Goal: Register for event/course

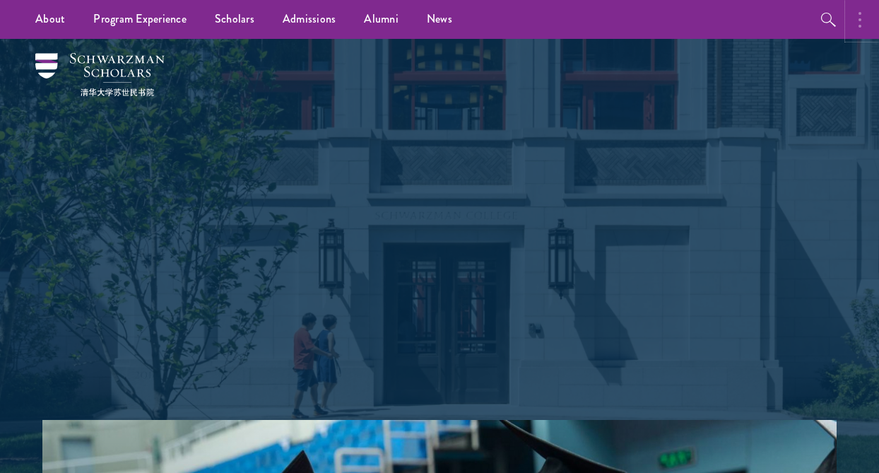
click at [865, 27] on button "button" at bounding box center [863, 19] width 31 height 39
click at [855, 23] on button "button" at bounding box center [863, 19] width 31 height 39
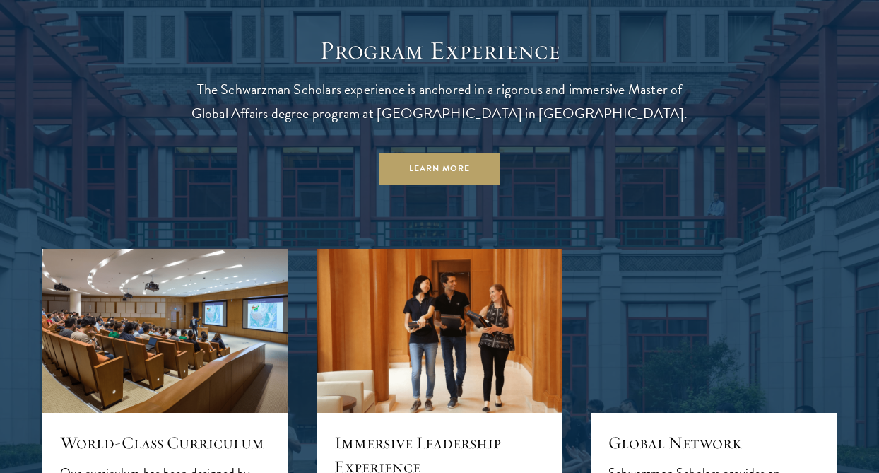
scroll to position [918, 0]
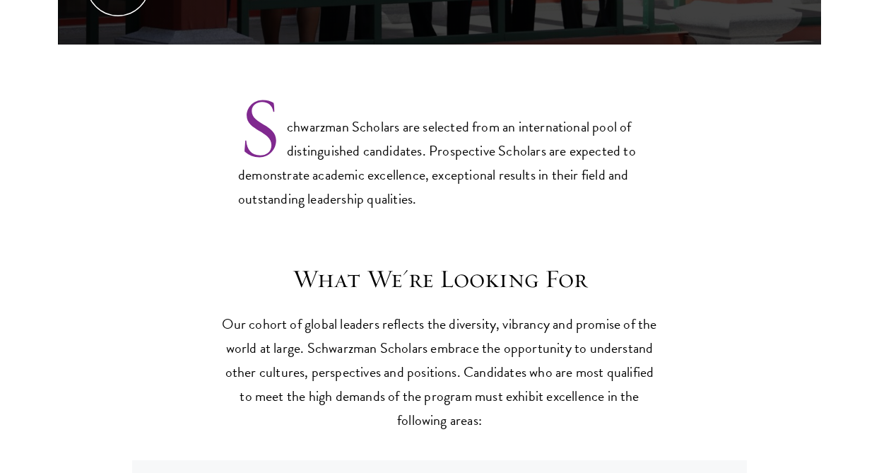
scroll to position [1130, 0]
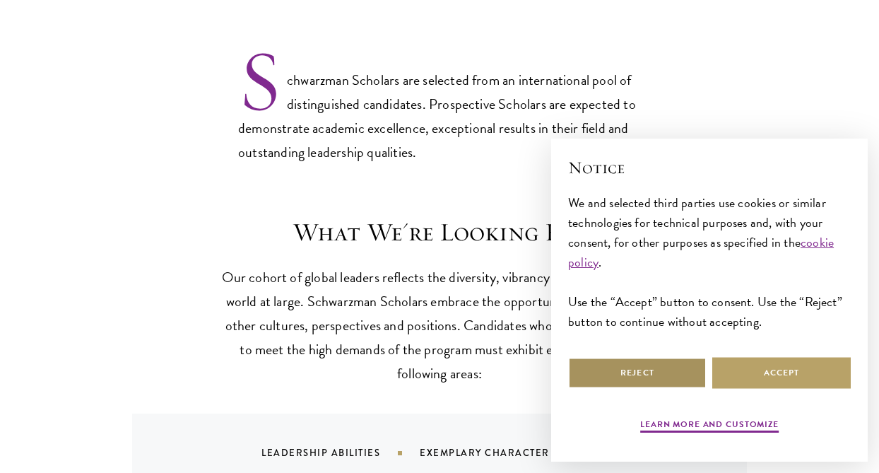
click at [686, 376] on button "Reject" at bounding box center [637, 373] width 138 height 32
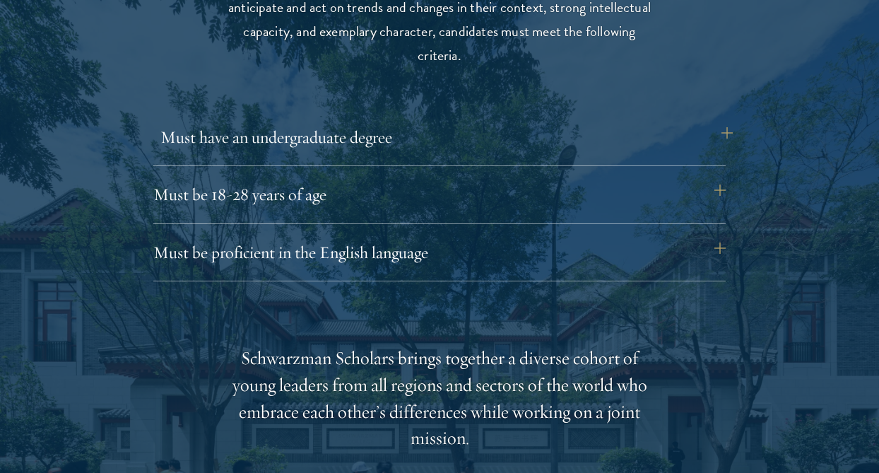
scroll to position [2119, 0]
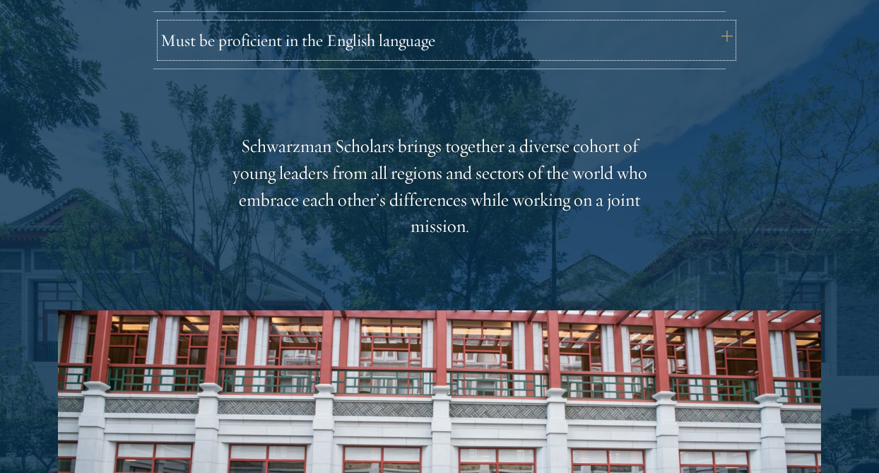
click at [727, 35] on button "Must be proficient in the English language" at bounding box center [446, 40] width 572 height 34
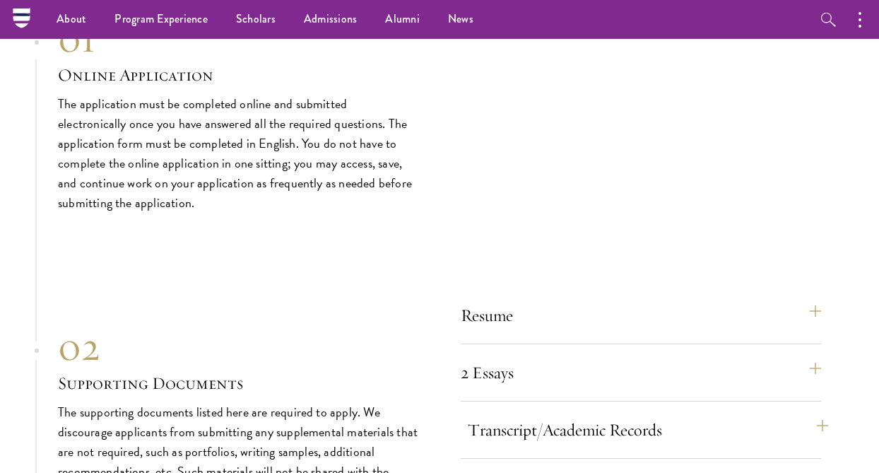
scroll to position [4521, 0]
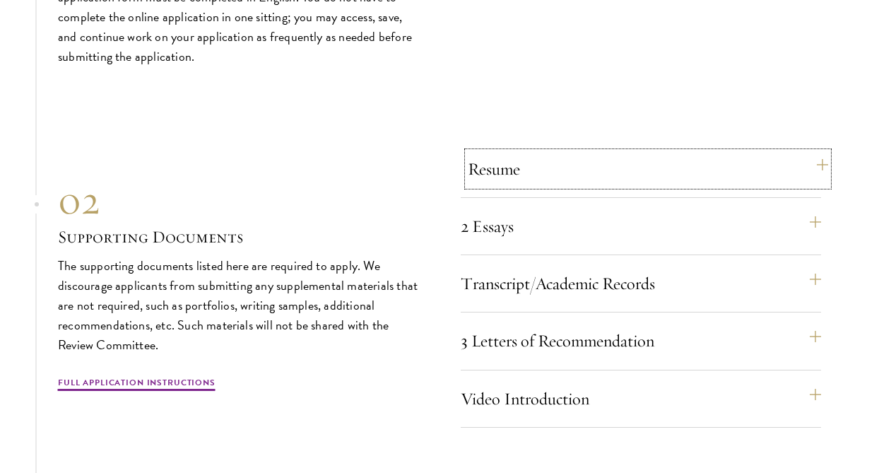
click at [819, 167] on button "Resume" at bounding box center [648, 169] width 360 height 34
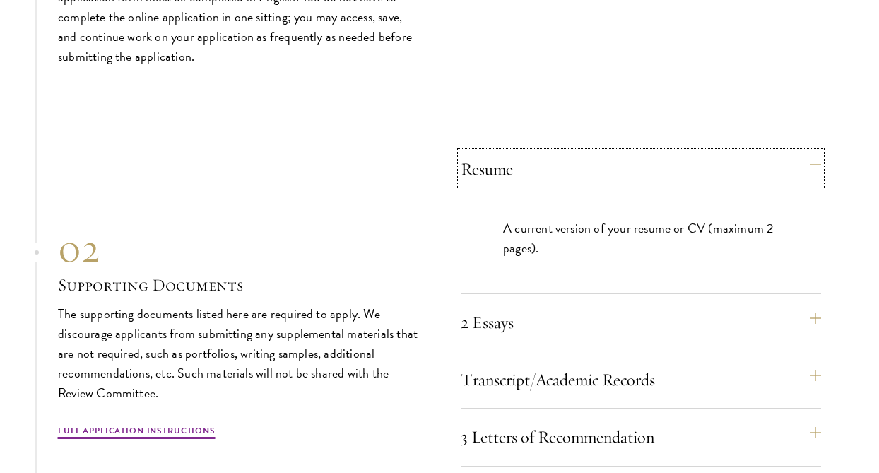
scroll to position [4315, 0]
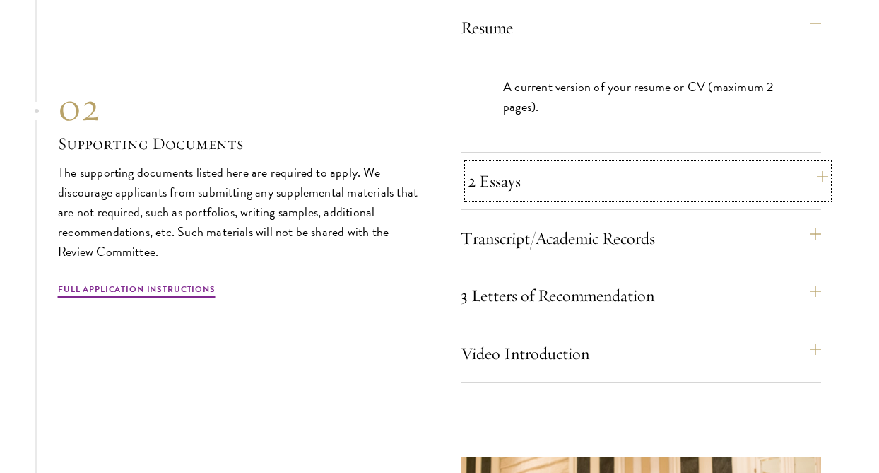
click at [823, 177] on button "2 Essays" at bounding box center [648, 181] width 360 height 34
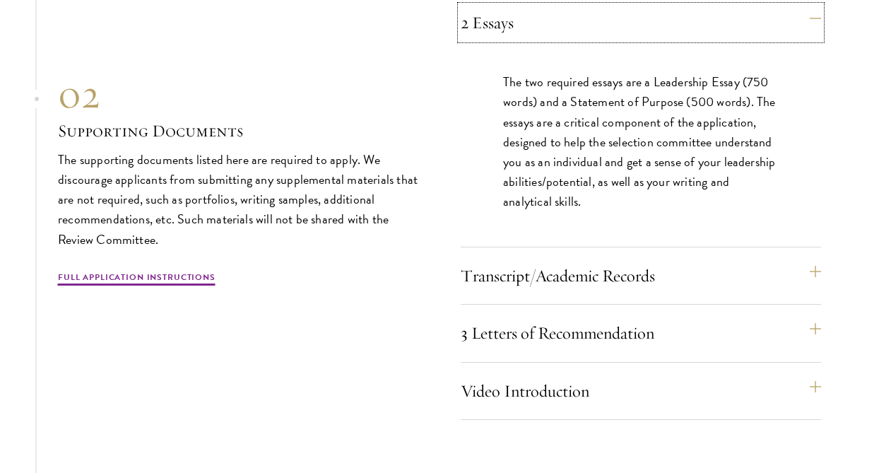
scroll to position [4386, 0]
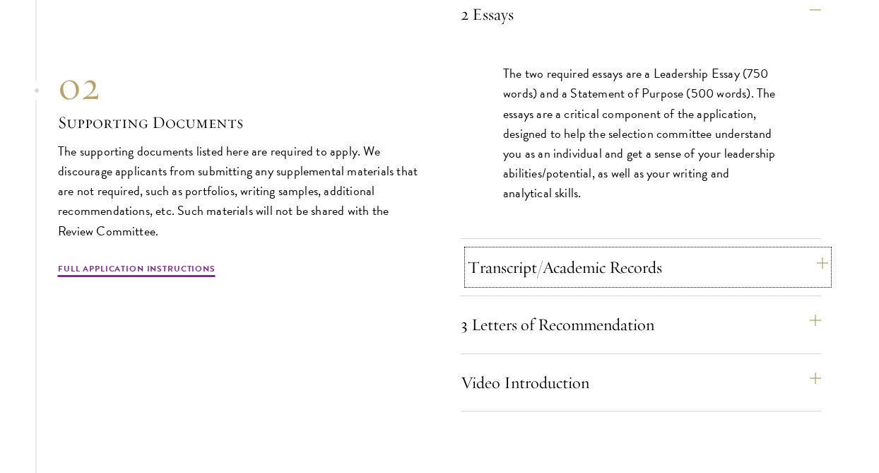
click at [810, 252] on button "Transcript/Academic Records" at bounding box center [648, 267] width 360 height 34
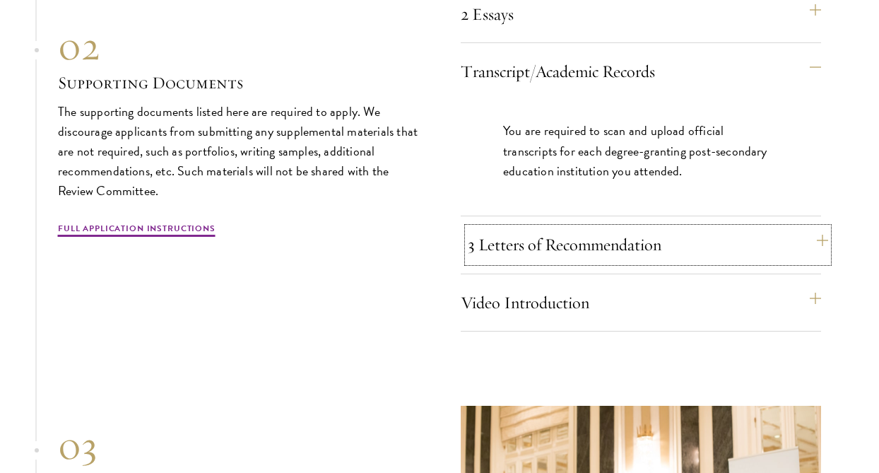
click at [814, 232] on button "3 Letters of Recommendation" at bounding box center [648, 244] width 360 height 34
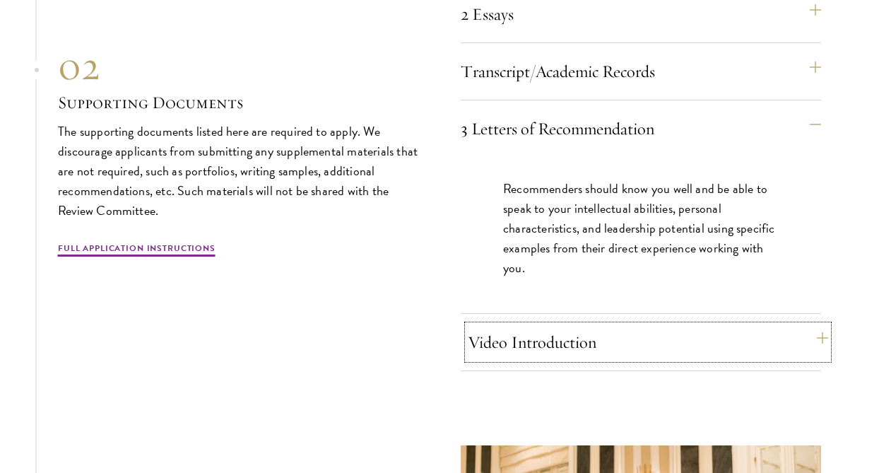
click at [813, 337] on button "Video Introduction" at bounding box center [648, 342] width 360 height 34
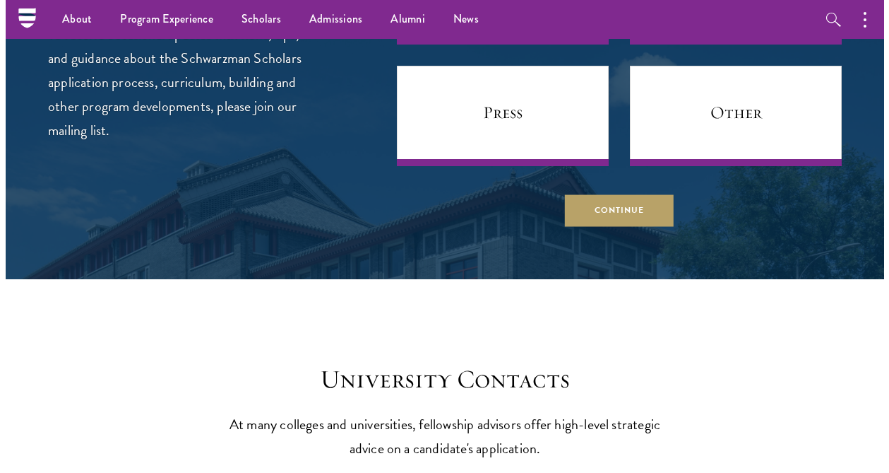
scroll to position [5498, 0]
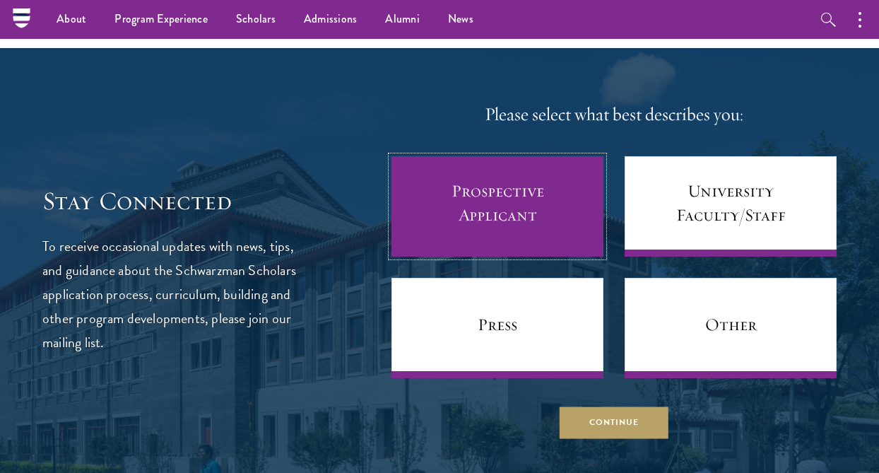
drag, startPoint x: 463, startPoint y: 192, endPoint x: 689, endPoint y: 467, distance: 355.8
click at [463, 192] on link "Prospective Applicant" at bounding box center [497, 206] width 212 height 100
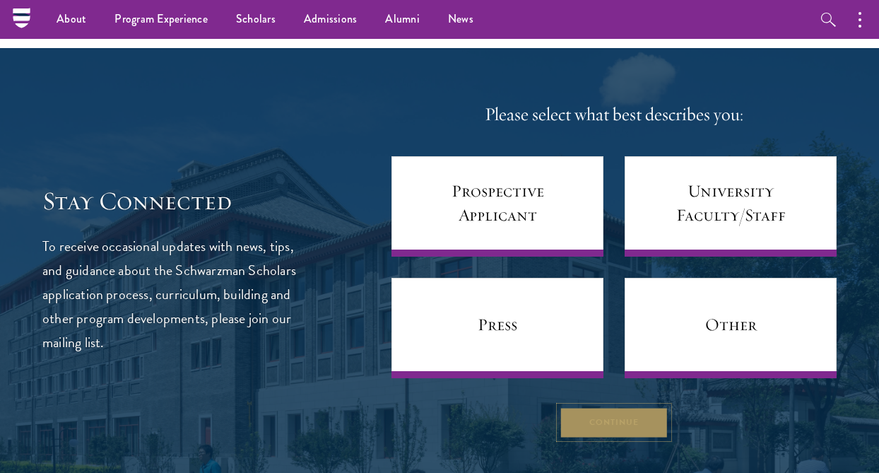
click at [633, 429] on button "Continue" at bounding box center [613, 422] width 109 height 32
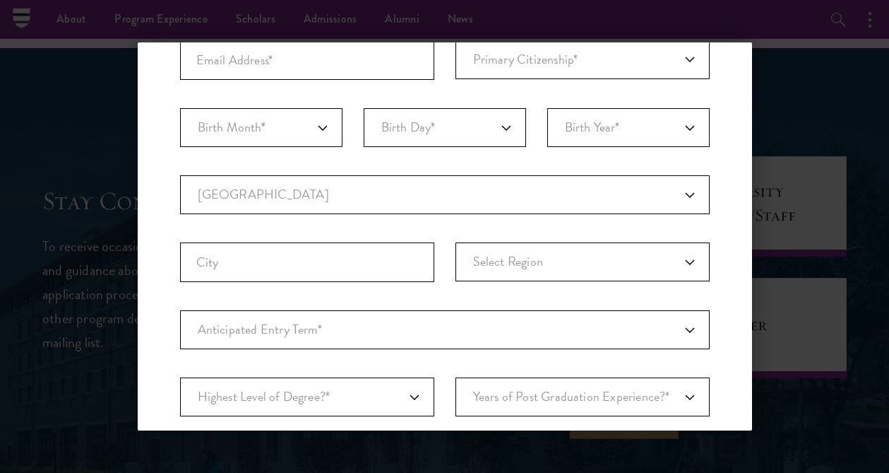
scroll to position [23, 0]
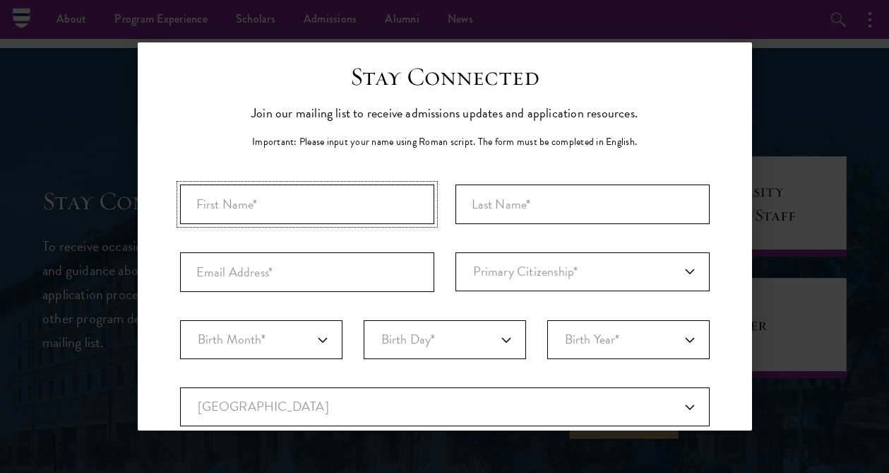
click at [346, 199] on input "First Name*" at bounding box center [307, 204] width 254 height 40
type input "Queen"
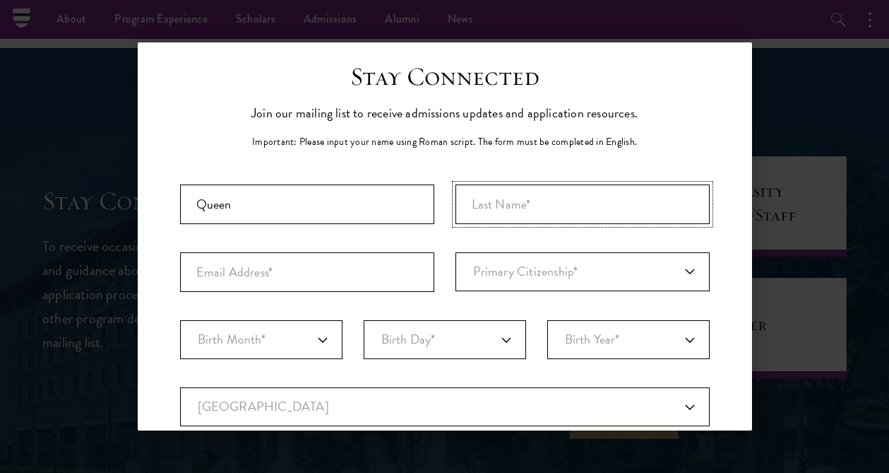
type input "Amudipe"
type input "queen_amudipe@nubiaville.onmicrosoft.com"
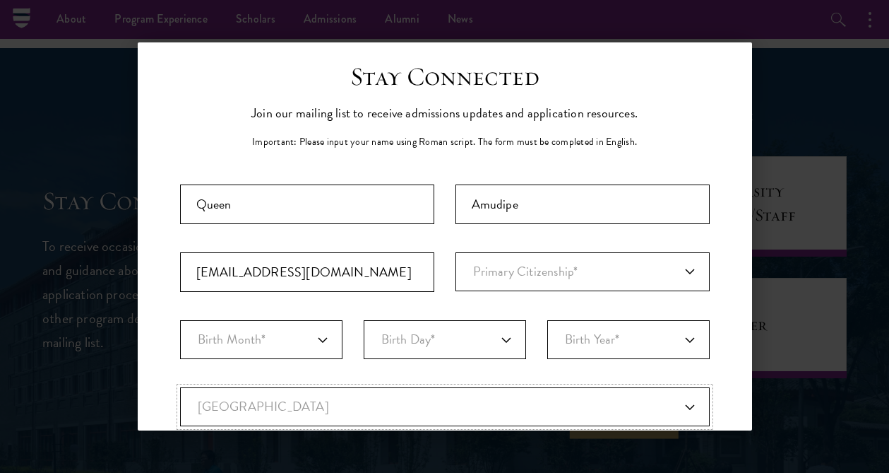
select select "NI"
select select
drag, startPoint x: 276, startPoint y: 269, endPoint x: 427, endPoint y: 285, distance: 152.0
click at [427, 285] on input "queen_amudipe@nubiaville.onmicrosoft.com" at bounding box center [307, 272] width 254 height 40
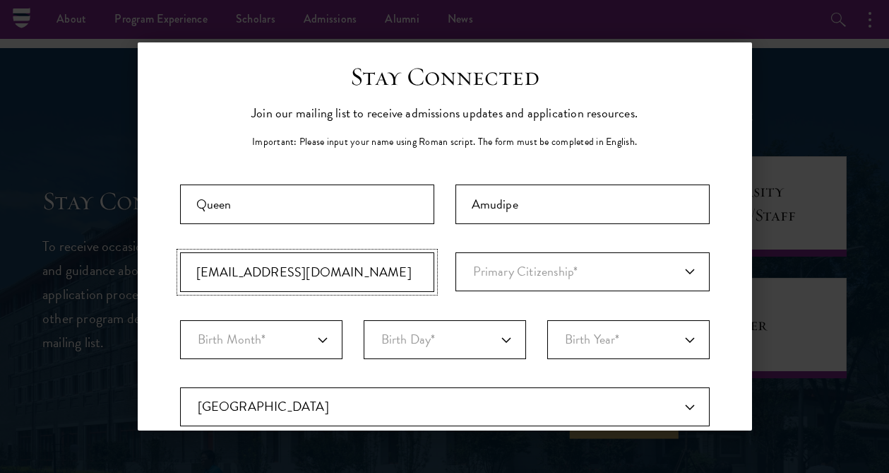
click at [427, 285] on input "queen_amudipe@nubiaville.onmicrosoft.com" at bounding box center [307, 272] width 254 height 40
drag, startPoint x: 422, startPoint y: 274, endPoint x: 148, endPoint y: 270, distance: 273.4
click at [148, 270] on div "Stay Connected Please select what best describes you: Prospective Applicant Uni…" at bounding box center [445, 441] width 615 height 761
type input "mdpeniolaqueen16@gmail.com"
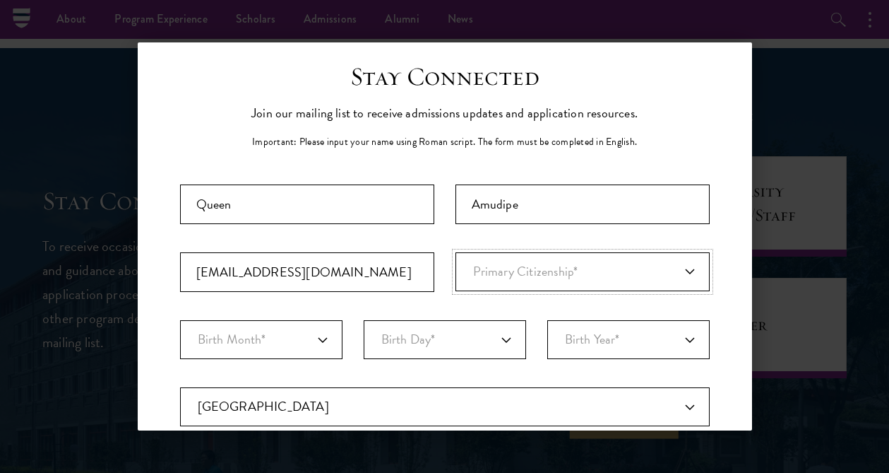
click at [482, 279] on select "Primary Citizenship* Afghanistan Aland Islands Albania Algeria Andorra Angola A…" at bounding box center [583, 271] width 254 height 39
select select "NI"
click at [456, 252] on select "Primary Citizenship* Afghanistan Aland Islands Albania Algeria Andorra Angola A…" at bounding box center [583, 271] width 254 height 39
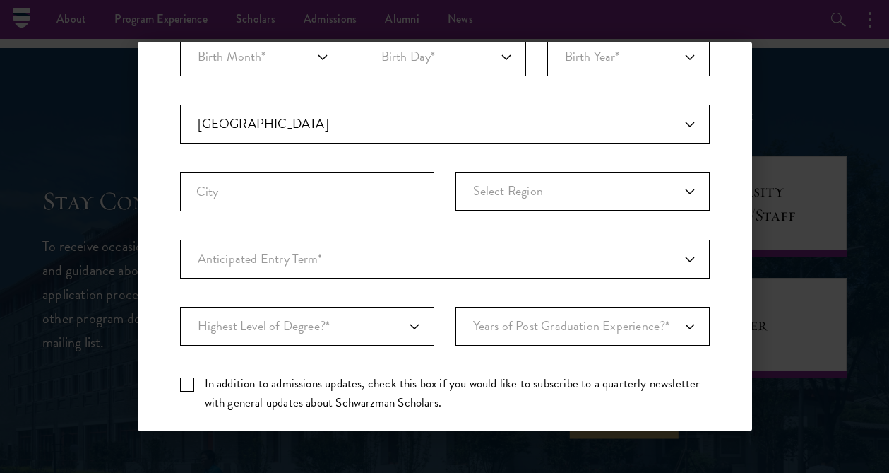
scroll to position [165, 0]
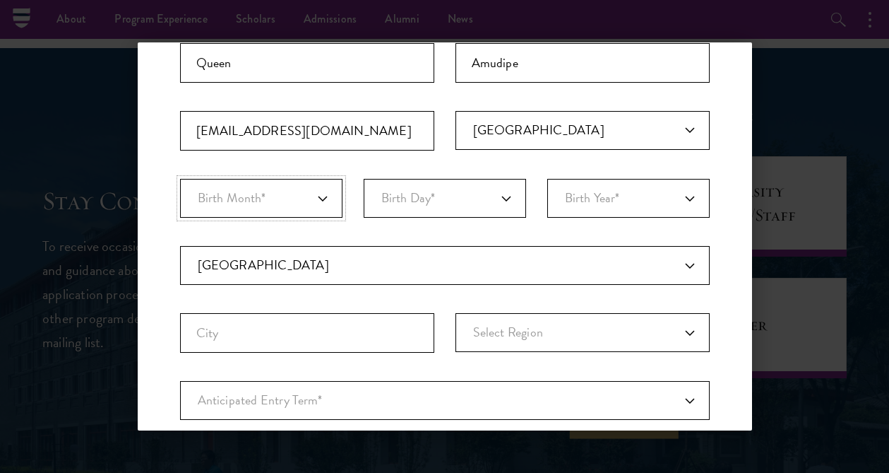
click at [259, 204] on select "Birth Month* January February March April May June July August September Octobe…" at bounding box center [261, 198] width 162 height 39
select select "07"
click at [180, 179] on select "Birth Month* January February March April May June July August September Octobe…" at bounding box center [261, 198] width 162 height 39
click at [406, 193] on select "Birth Day* 1 2 3 4 5 6 7 8 9 10 11 12 13 14 15 16 17 18 19 20 21 22 23 24 25 26…" at bounding box center [445, 198] width 162 height 39
select select "30"
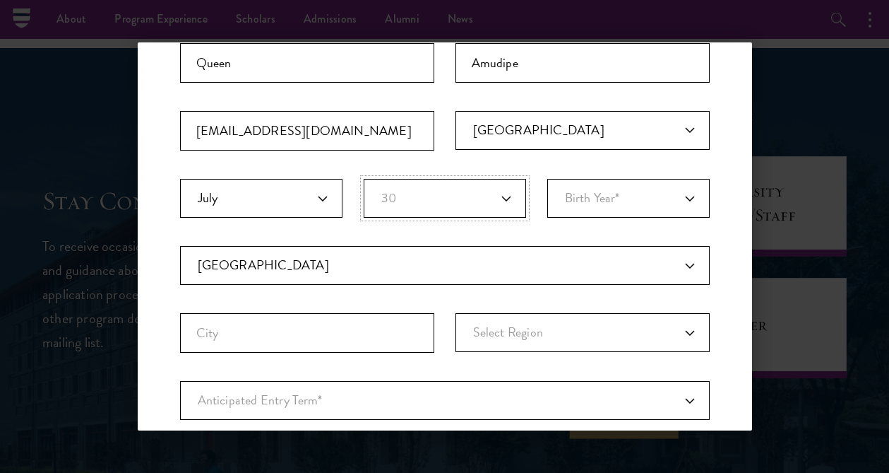
click at [364, 179] on select "Birth Day* 1 2 3 4 5 6 7 8 9 10 11 12 13 14 15 16 17 18 19 20 21 22 23 24 25 26…" at bounding box center [445, 198] width 162 height 39
click at [617, 192] on select "Birth Year* 2025 2024 2023 2022 2021 2020 2019 2018 2017 2016 2015 2014 2013 20…" at bounding box center [628, 198] width 162 height 39
select select "2004"
click at [547, 179] on select "Birth Year* 2025 2024 2023 2022 2021 2020 2019 2018 2017 2016 2015 2014 2013 20…" at bounding box center [628, 198] width 162 height 39
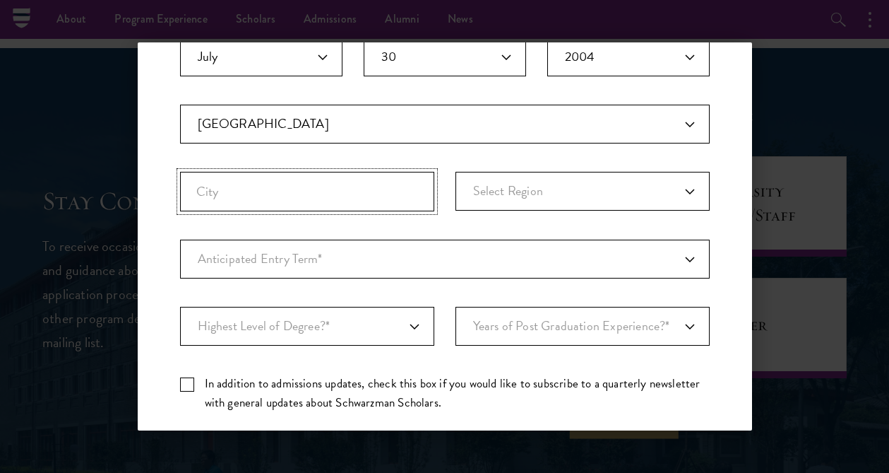
click at [300, 179] on input "City" at bounding box center [307, 192] width 254 height 40
click at [504, 174] on select "Select Region Abia Adamawa Akwa Ibom Anambra Bauchi Bayelsa Benue Borno Cross R…" at bounding box center [583, 191] width 254 height 39
click at [493, 177] on select "Select Region Abia Adamawa Akwa Ibom Anambra Bauchi Bayelsa Benue Borno Cross R…" at bounding box center [583, 191] width 254 height 39
click at [336, 178] on input "lagos" at bounding box center [307, 192] width 254 height 40
drag, startPoint x: 336, startPoint y: 178, endPoint x: 173, endPoint y: 183, distance: 162.5
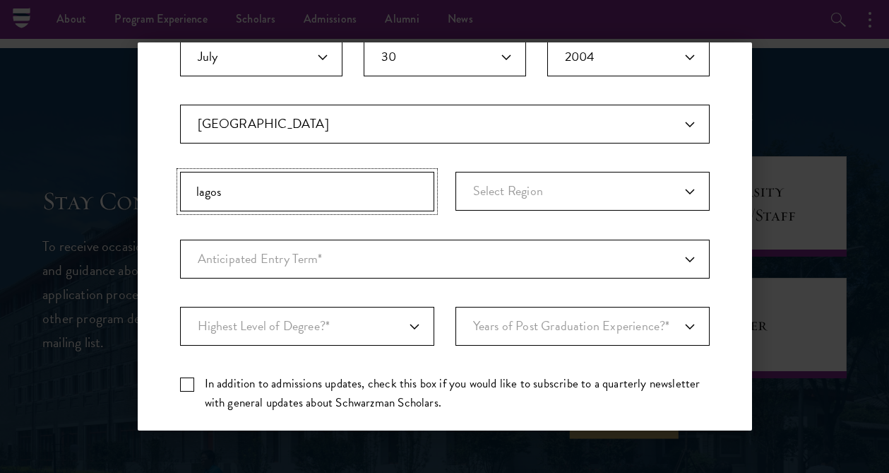
click at [173, 183] on div "Stay Connected Please select what best describes you: Prospective Applicant Uni…" at bounding box center [445, 159] width 615 height 761
type input "i"
type input "Ijoko"
click at [538, 188] on select "Select Region Abia Adamawa Akwa Ibom Anambra Bauchi Bayelsa Benue Borno Cross R…" at bounding box center [583, 191] width 254 height 39
select select "Lagos"
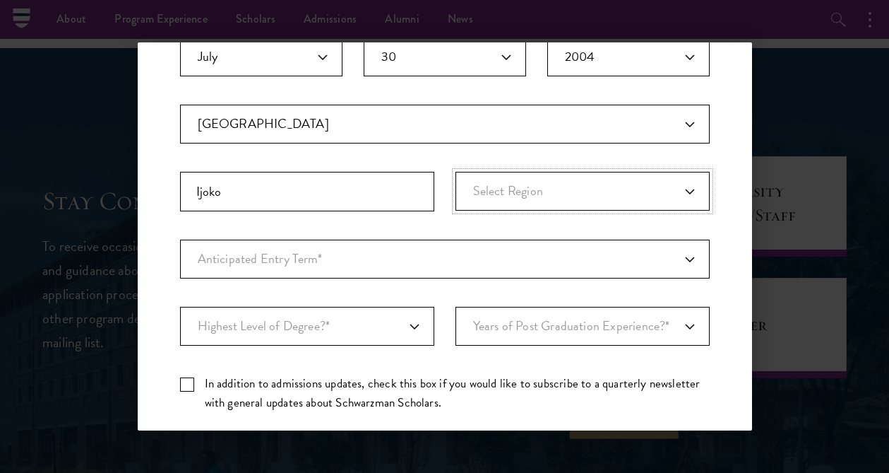
click at [456, 172] on select "Select Region Abia Adamawa Akwa Ibom Anambra Bauchi Bayelsa Benue Borno Cross R…" at bounding box center [583, 191] width 254 height 39
click at [283, 262] on select "Anticipated Entry Term* August 2026 (Application opens April 2025) Just Explori…" at bounding box center [445, 258] width 530 height 39
select select "e64b8ab3-eabb-4867-96d5-7e6b4840665f"
click at [180, 239] on select "Anticipated Entry Term* August 2026 (Application opens April 2025) Just Explori…" at bounding box center [445, 258] width 530 height 39
click at [271, 326] on select "Highest Level of Degree?* PHD Bachelor's Master's Current Undergraduate Student" at bounding box center [307, 326] width 254 height 39
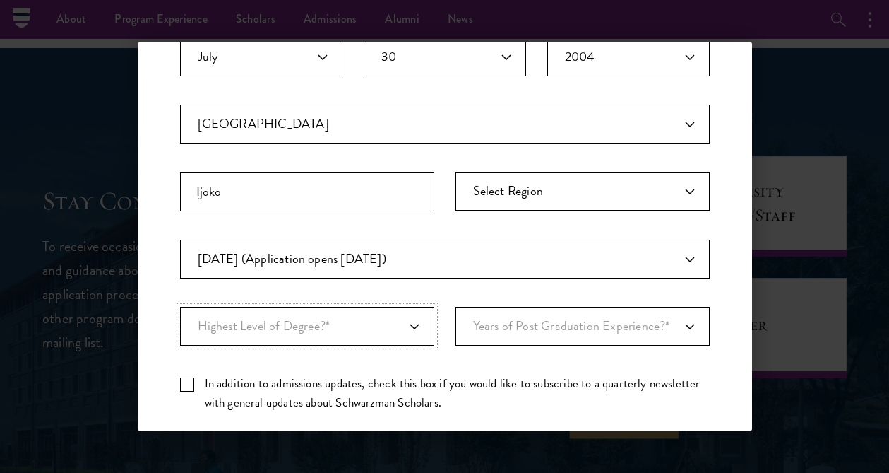
select select "baef124f-e103-44b1-8ca6-5d0669438e44"
click at [180, 307] on select "Highest Level of Degree?* PHD Bachelor's Master's Current Undergraduate Student" at bounding box center [307, 326] width 254 height 39
click at [498, 331] on select "Years of Post Graduation Experience?* 1 2 3 4 5 6 7 8 9 10" at bounding box center [583, 326] width 254 height 39
click at [433, 326] on div "Important: The form must be completed in English. Queen Amudipe mdpeniolaqueen1…" at bounding box center [445, 163] width 530 height 522
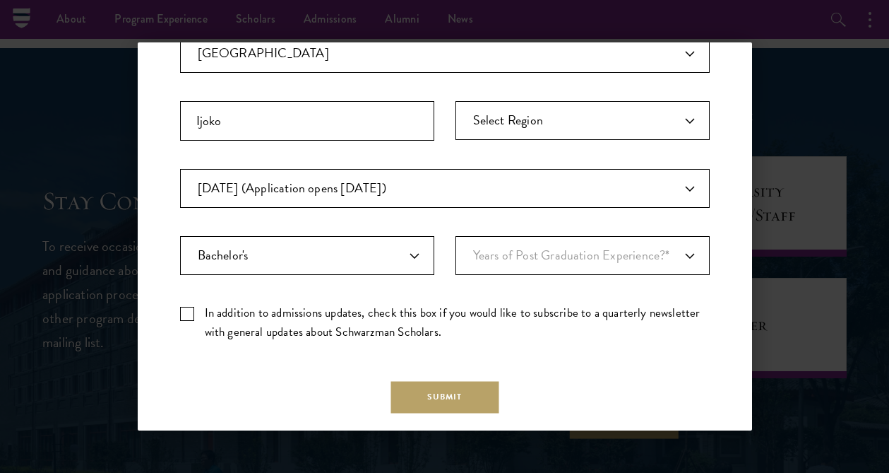
click at [184, 314] on label "In addition to admissions updates, check this box if you would like to subscrib…" at bounding box center [445, 322] width 530 height 38
click at [184, 312] on input "In addition to admissions updates, check this box if you would like to subscrib…" at bounding box center [445, 307] width 530 height 9
checkbox input "true"
click at [449, 387] on button "Submit" at bounding box center [445, 397] width 108 height 32
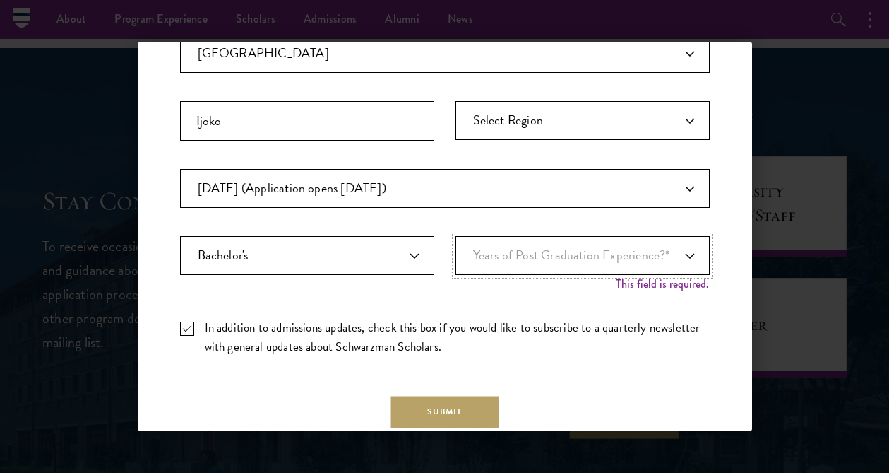
click at [586, 262] on select "Years of Post Graduation Experience?* 1 2 3 4 5 6 7 8 9 10" at bounding box center [583, 255] width 254 height 39
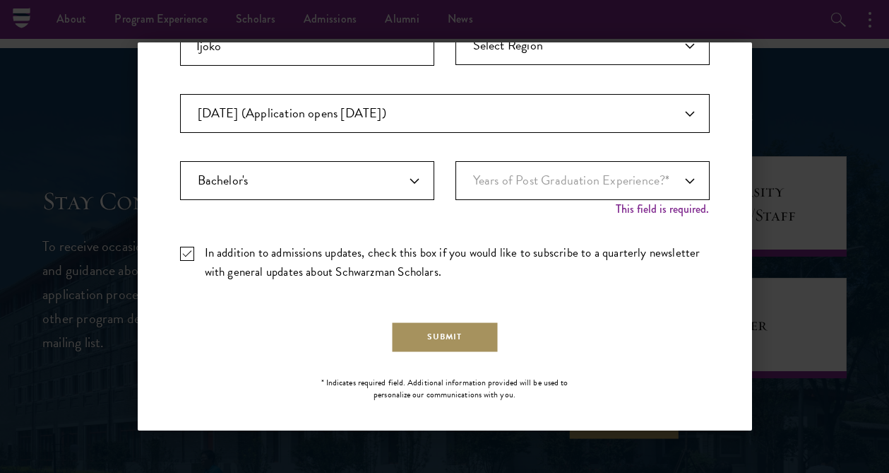
scroll to position [462, 0]
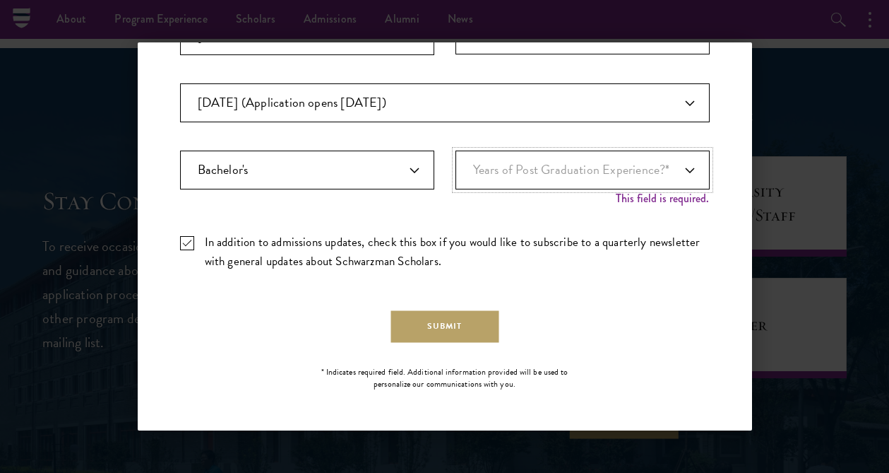
click at [622, 169] on select "Years of Post Graduation Experience?* 1 2 3 4 5 6 7 8 9 10" at bounding box center [583, 169] width 254 height 39
select select "3"
click at [456, 165] on select "Years of Post Graduation Experience?* 1 2 3 4 5 6 7 8 9 10" at bounding box center [583, 169] width 254 height 39
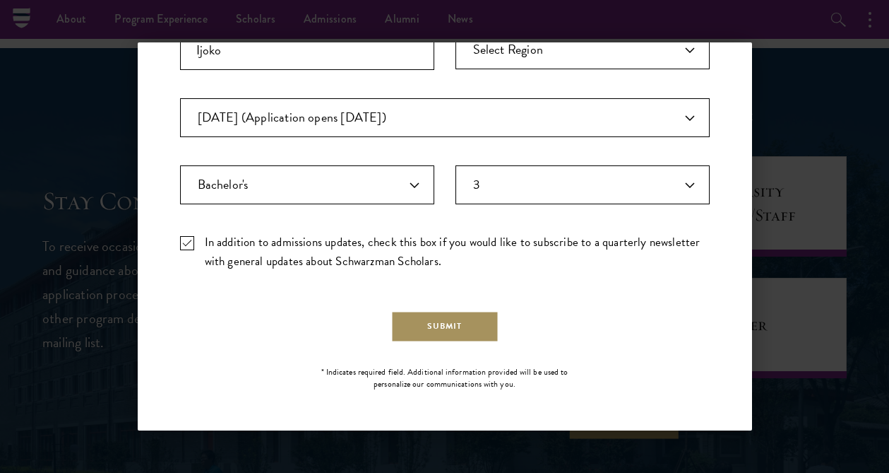
click at [460, 323] on button "Submit" at bounding box center [445, 326] width 108 height 32
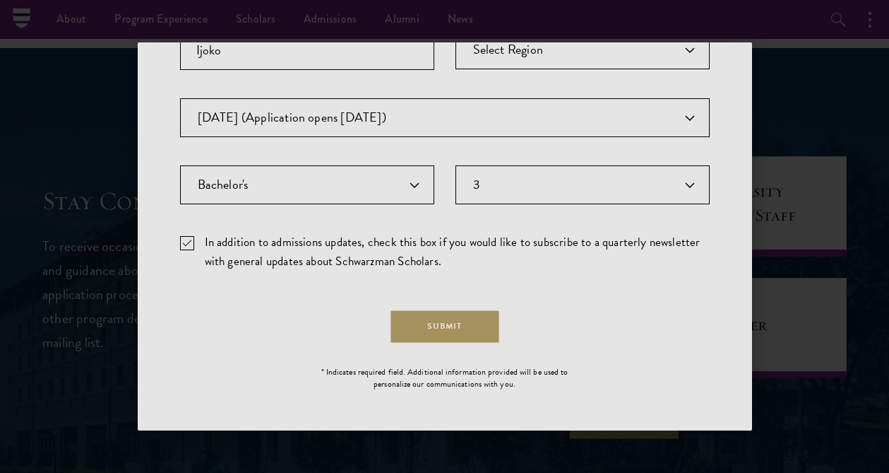
click at [596, 318] on div at bounding box center [444, 236] width 889 height 473
click at [458, 317] on div at bounding box center [444, 236] width 889 height 473
drag, startPoint x: 747, startPoint y: 289, endPoint x: 738, endPoint y: 243, distance: 46.7
click at [740, 250] on div at bounding box center [444, 236] width 889 height 473
click at [417, 262] on div at bounding box center [445, 236] width 71 height 57
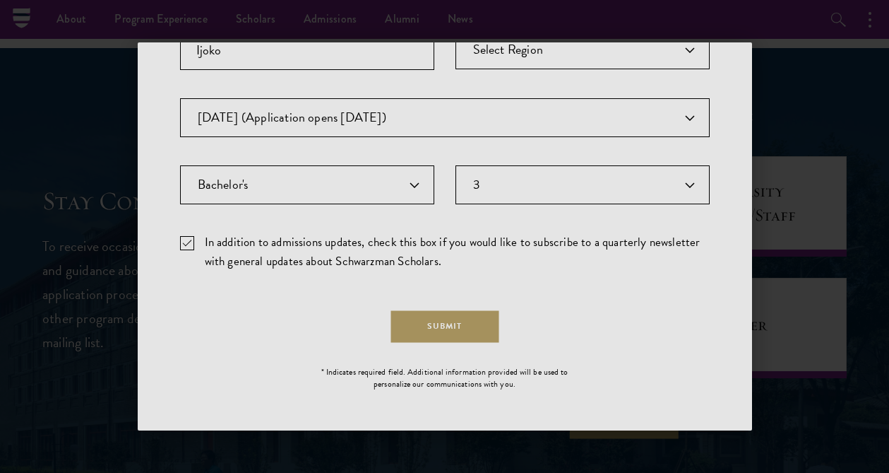
click at [461, 324] on div at bounding box center [444, 236] width 889 height 473
click at [428, 328] on div at bounding box center [444, 236] width 889 height 473
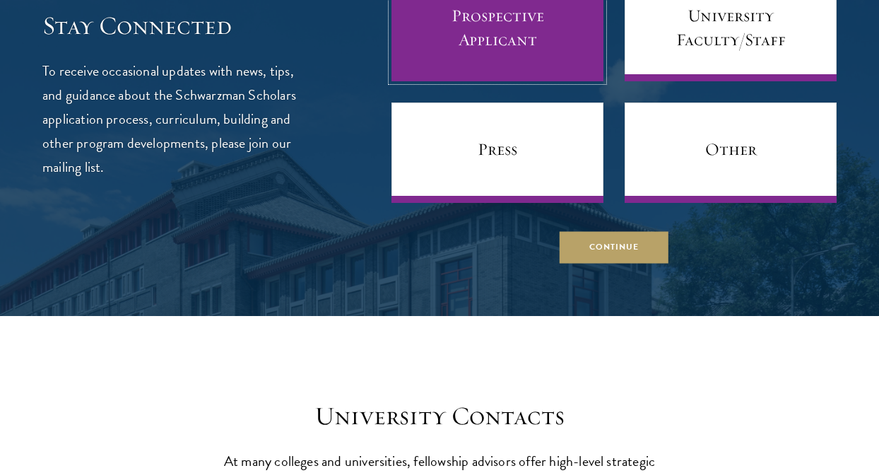
click at [554, 65] on link "Prospective Applicant" at bounding box center [497, 31] width 212 height 100
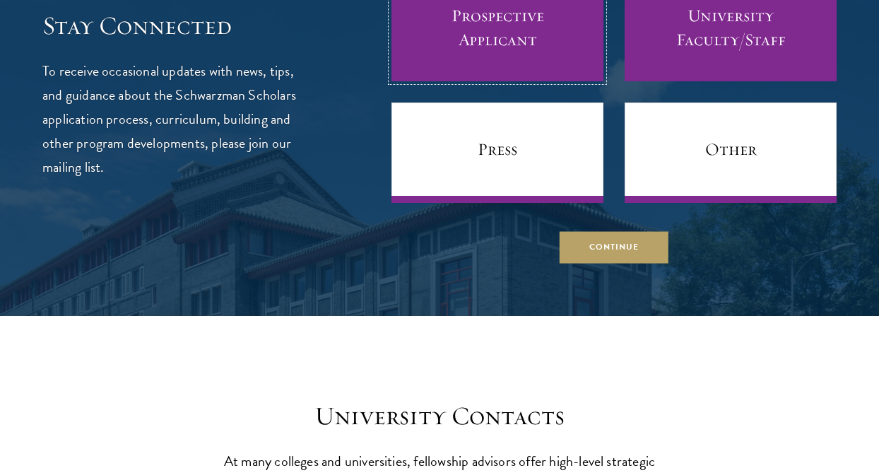
scroll to position [5427, 0]
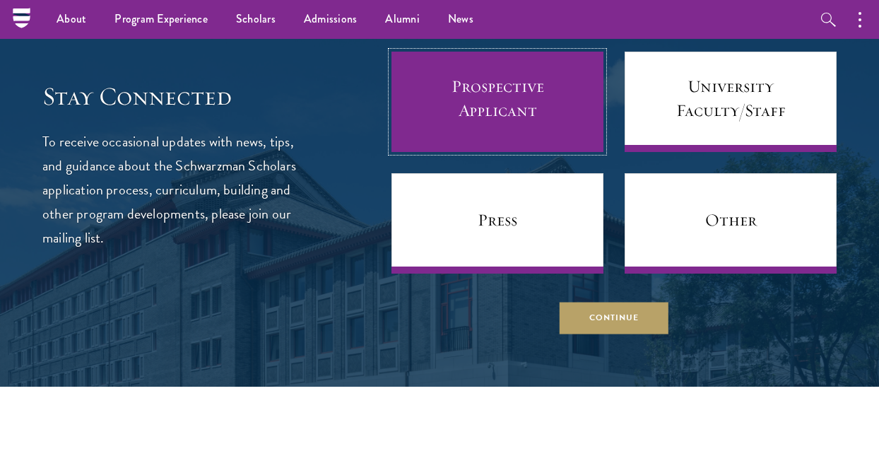
click at [485, 101] on link "Prospective Applicant" at bounding box center [497, 102] width 212 height 100
click at [530, 90] on link "Prospective Applicant" at bounding box center [497, 102] width 212 height 100
